Goal: Task Accomplishment & Management: Use online tool/utility

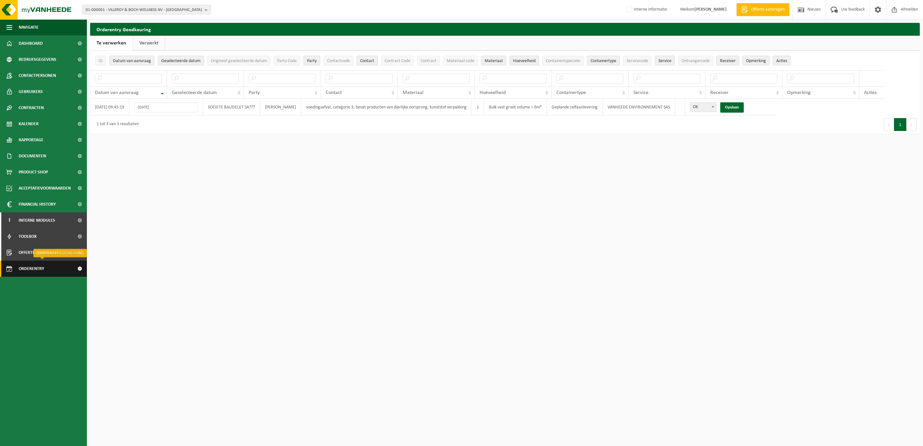
click at [40, 266] on span "Orderentry Goedkeuring" at bounding box center [46, 269] width 54 height 16
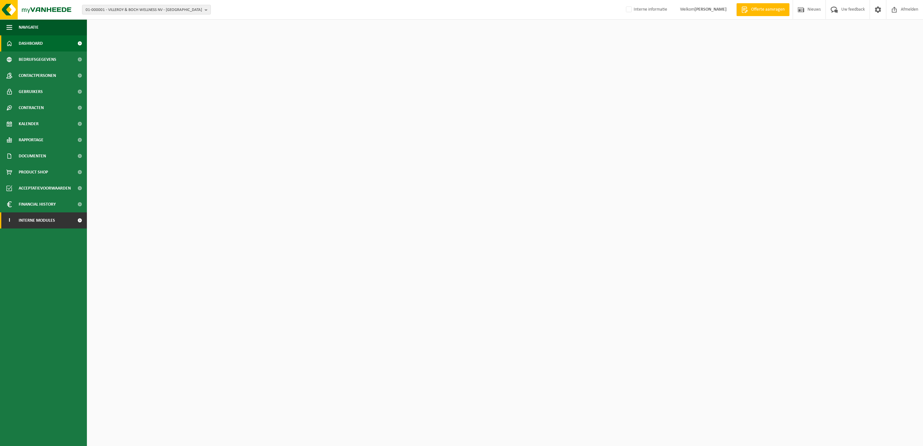
click at [48, 220] on span "Interne modules" at bounding box center [37, 220] width 36 height 16
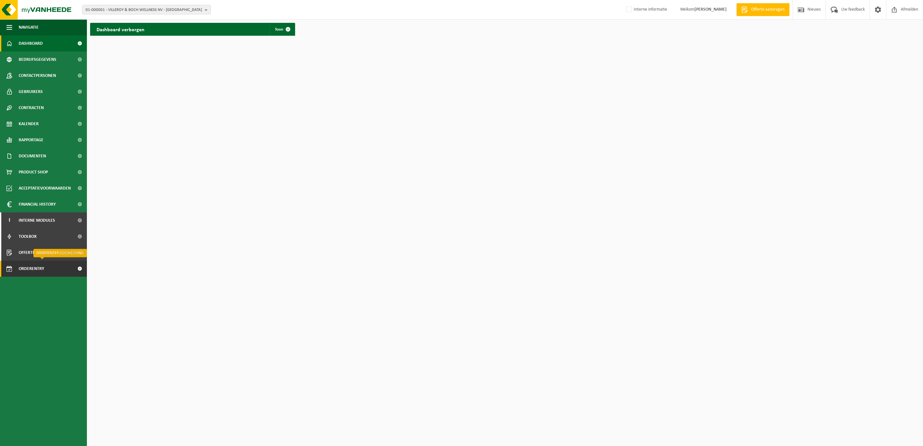
click at [41, 264] on span "Orderentry Goedkeuring" at bounding box center [46, 269] width 54 height 16
